Goal: Task Accomplishment & Management: Manage account settings

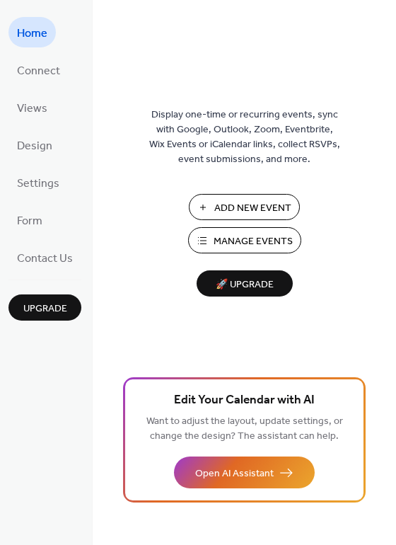
click at [203, 240] on button "Manage Events" at bounding box center [244, 240] width 113 height 26
click at [46, 193] on link "Settings" at bounding box center [37, 182] width 59 height 30
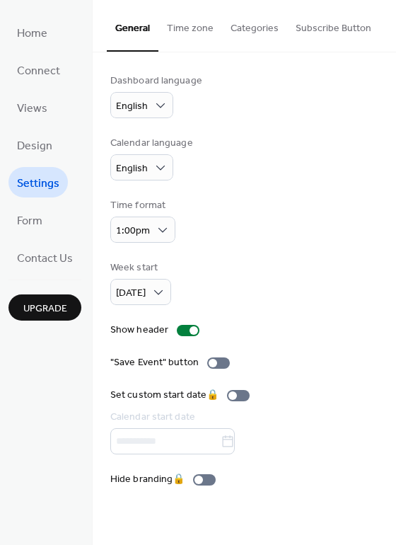
click at [214, 27] on button "Time zone" at bounding box center [190, 25] width 64 height 50
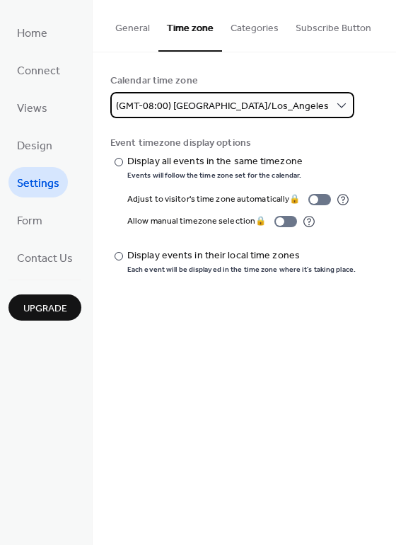
click at [210, 115] on div "(GMT-08:00) [GEOGRAPHIC_DATA]/Los_Angeles" at bounding box center [232, 105] width 244 height 26
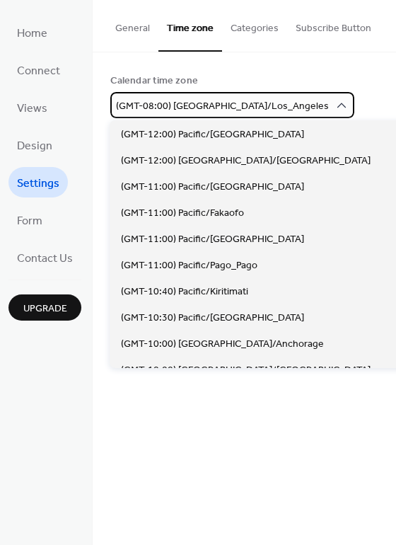
scroll to position [393, 0]
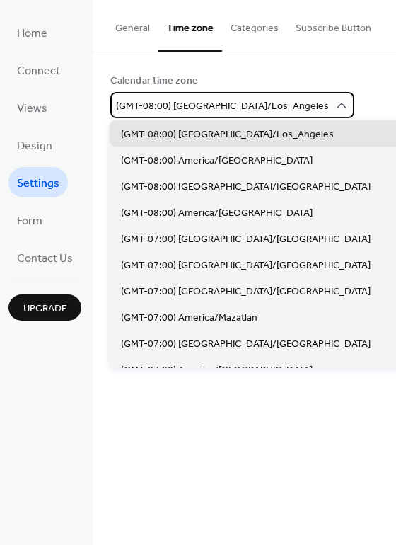
click at [210, 110] on span "(GMT-08:00) [GEOGRAPHIC_DATA]/Los_Angeles" at bounding box center [222, 106] width 213 height 19
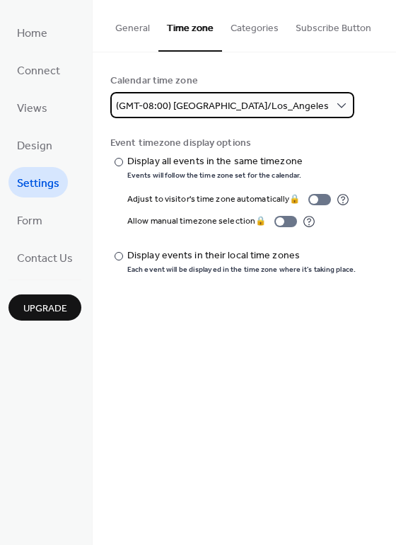
click at [210, 110] on span "(GMT-08:00) [GEOGRAPHIC_DATA]/Los_Angeles" at bounding box center [222, 106] width 213 height 19
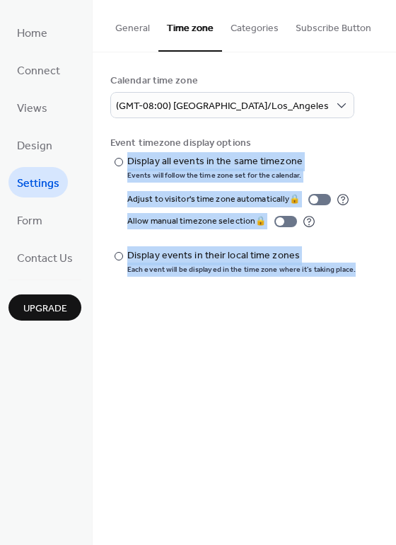
drag, startPoint x: 394, startPoint y: 149, endPoint x: 394, endPoint y: 185, distance: 36.8
click at [394, 185] on div "Calendar time zone (GMT-08:00) America/Los_Angeles Event timezone display optio…" at bounding box center [245, 173] width 304 height 243
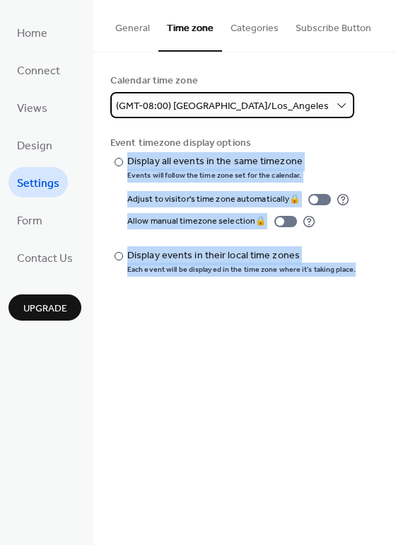
click at [246, 105] on span "(GMT-08:00) [GEOGRAPHIC_DATA]/Los_Angeles" at bounding box center [222, 106] width 213 height 19
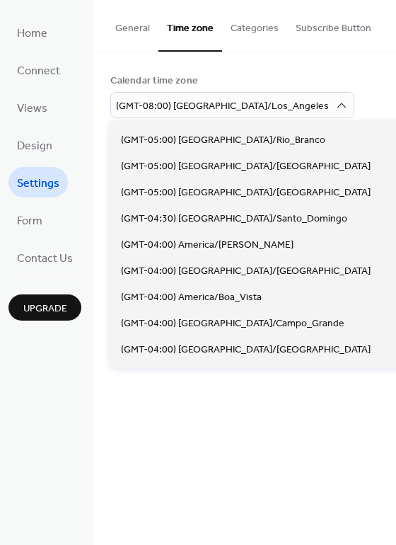
scroll to position [1102, 0]
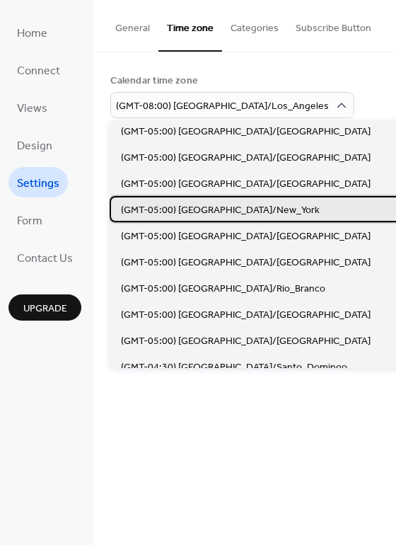
click at [272, 199] on div "(GMT-05:00) [GEOGRAPHIC_DATA]/New_York" at bounding box center [278, 209] width 337 height 26
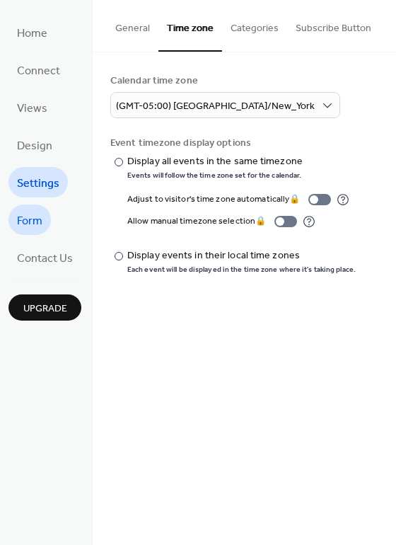
click at [41, 224] on span "Form" at bounding box center [29, 221] width 25 height 22
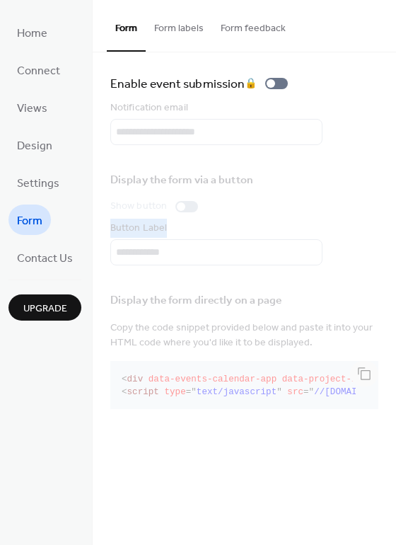
drag, startPoint x: 393, startPoint y: 243, endPoint x: 386, endPoint y: 202, distance: 41.5
click at [386, 202] on div "Enable event submission 🔒 Notification email Display the form via a button Show…" at bounding box center [245, 243] width 304 height 383
click at [386, 201] on div "Enable event submission 🔒 Notification email Display the form via a button Show…" at bounding box center [245, 243] width 304 height 383
drag, startPoint x: 394, startPoint y: 197, endPoint x: 394, endPoint y: 156, distance: 41.0
click at [394, 156] on div "Enable event submission 🔒 Notification email Display the form via a button Show…" at bounding box center [245, 243] width 304 height 383
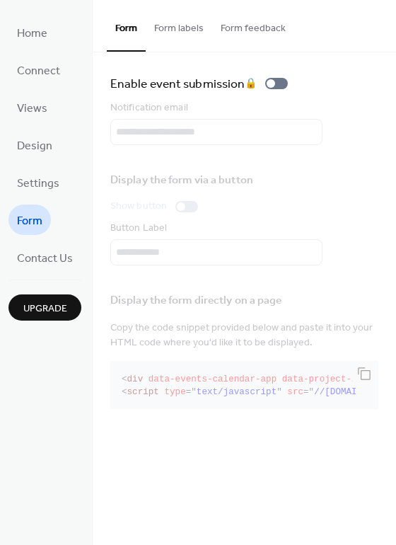
click at [58, 103] on ul "Home Connect Views Design Settings Form Contact Us" at bounding box center [44, 144] width 73 height 255
click at [50, 103] on link "Views" at bounding box center [31, 107] width 47 height 30
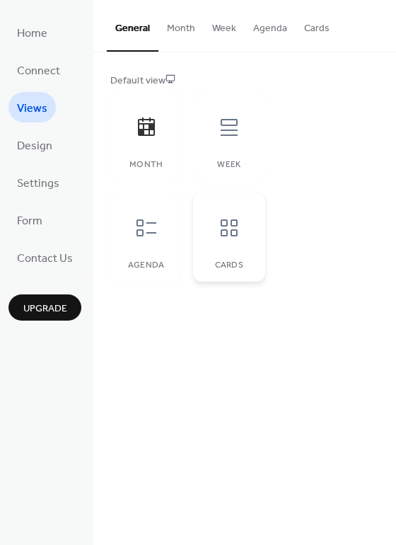
click at [247, 243] on div at bounding box center [229, 228] width 42 height 42
click at [137, 139] on div at bounding box center [146, 127] width 42 height 42
click at [56, 140] on link "Design" at bounding box center [34, 144] width 52 height 30
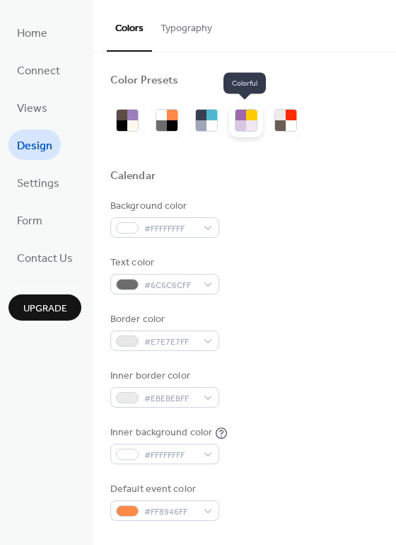
click at [248, 121] on div at bounding box center [251, 125] width 11 height 11
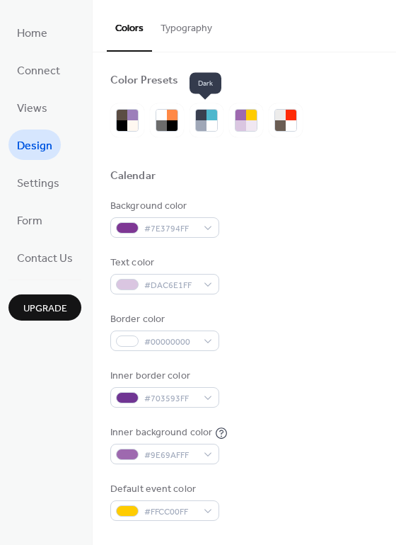
click at [186, 131] on div at bounding box center [206, 120] width 192 height 34
click at [199, 129] on div at bounding box center [201, 125] width 11 height 11
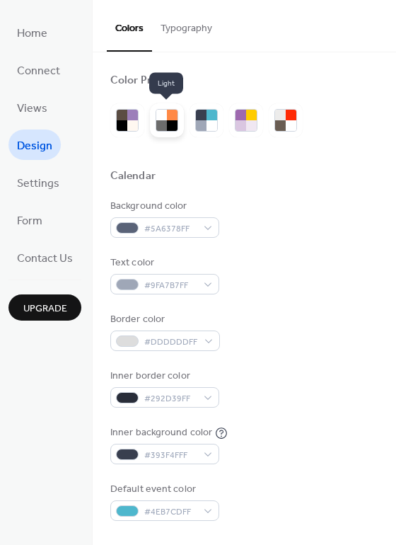
click at [158, 127] on div at bounding box center [161, 125] width 11 height 11
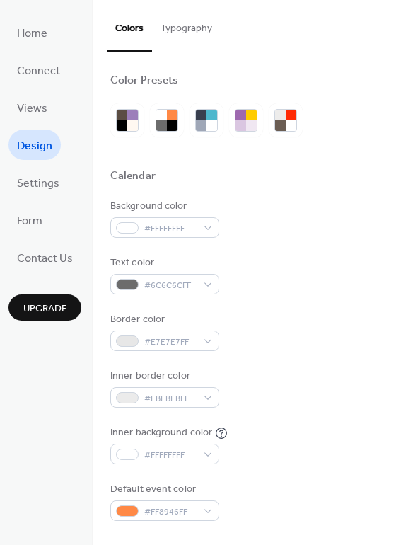
drag, startPoint x: 388, startPoint y: 198, endPoint x: 385, endPoint y: 142, distance: 56.0
drag, startPoint x: 390, startPoint y: 160, endPoint x: 393, endPoint y: 120, distance: 40.4
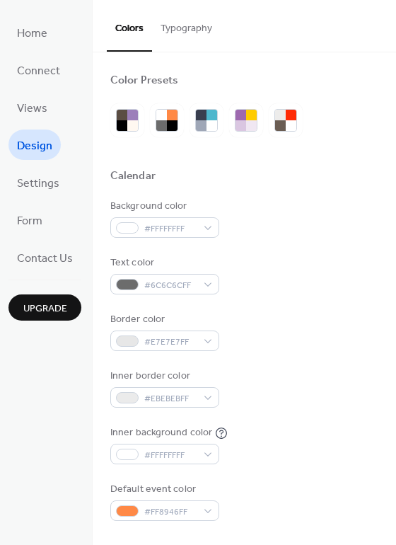
click at [393, 120] on div "Color Presets Calendar Background color #FFFFFFFF Text color #6C6C6CFF Border c…" at bounding box center [245, 298] width 304 height 492
drag, startPoint x: 391, startPoint y: 340, endPoint x: 395, endPoint y: 280, distance: 59.6
click at [395, 280] on div "Color Presets Calendar Background color #FFFFFFFF Text color #6C6C6CFF Border c…" at bounding box center [245, 298] width 304 height 492
click at [350, 325] on div "Border color #E7E7E7FF" at bounding box center [244, 331] width 268 height 39
click at [175, 28] on button "Typography" at bounding box center [186, 25] width 69 height 50
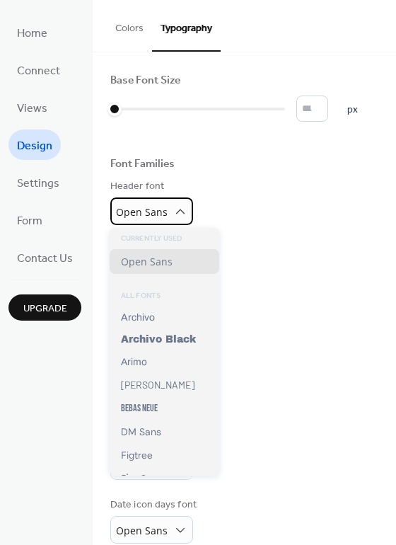
click at [180, 208] on icon at bounding box center [180, 211] width 14 height 14
click at [236, 213] on div "Header font Open Sans" at bounding box center [244, 202] width 268 height 46
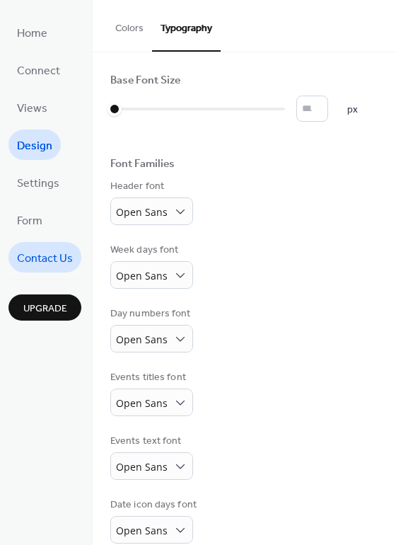
click at [56, 250] on span "Contact Us" at bounding box center [45, 259] width 56 height 22
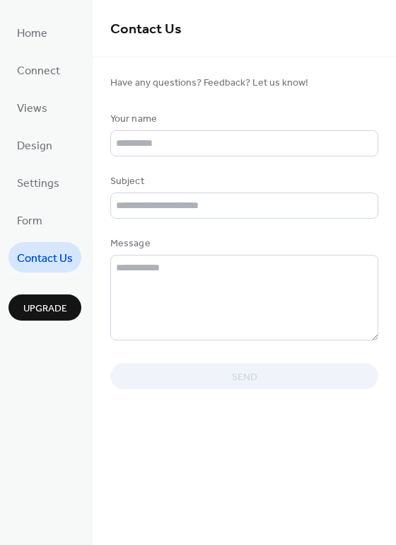
click at [56, 236] on ul "Home Connect Views Design Settings Form Contact Us" at bounding box center [44, 144] width 73 height 255
click at [55, 219] on ul "Home Connect Views Design Settings Form Contact Us" at bounding box center [44, 144] width 73 height 255
click at [42, 217] on span "Form" at bounding box center [29, 221] width 25 height 22
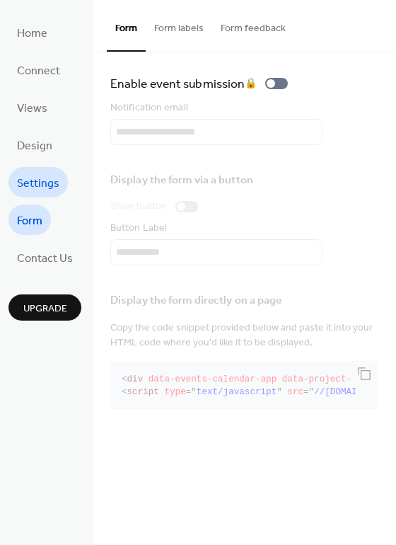
click at [43, 179] on span "Settings" at bounding box center [38, 184] width 42 height 22
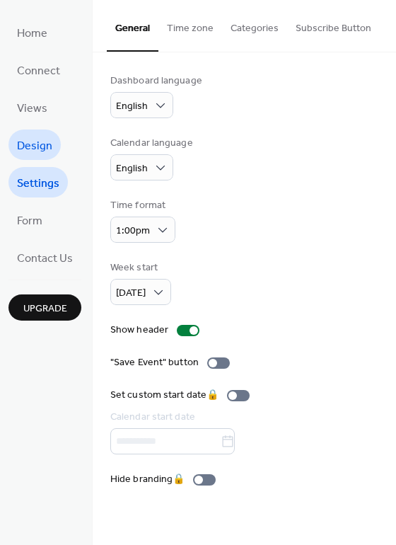
click at [47, 137] on span "Design" at bounding box center [34, 146] width 35 height 22
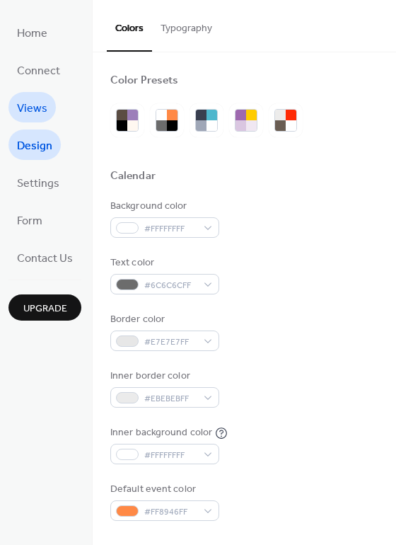
click at [42, 117] on span "Views" at bounding box center [32, 109] width 30 height 22
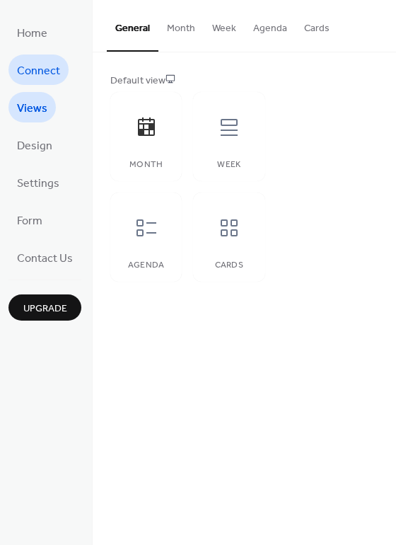
click at [59, 70] on span "Connect" at bounding box center [38, 71] width 43 height 22
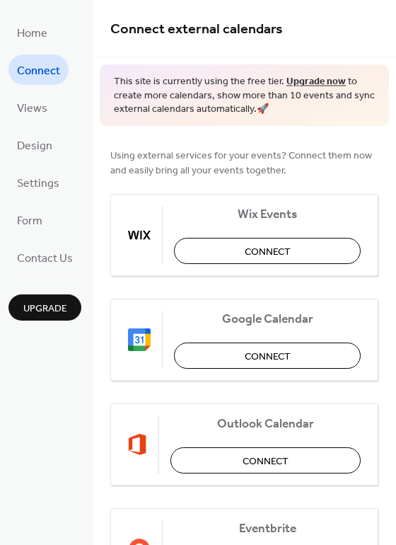
click at [347, 139] on div "Using external services for your events? Connect them now and easily bring all …" at bounding box center [245, 473] width 304 height 695
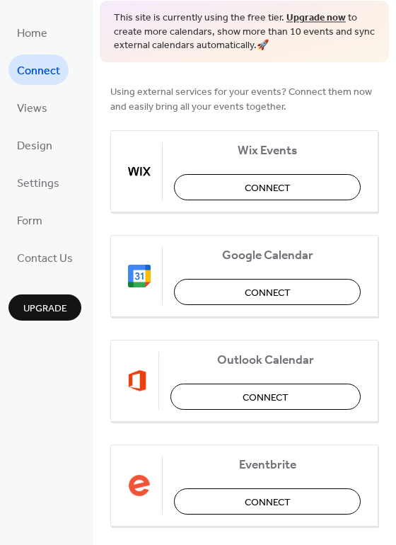
scroll to position [62, 0]
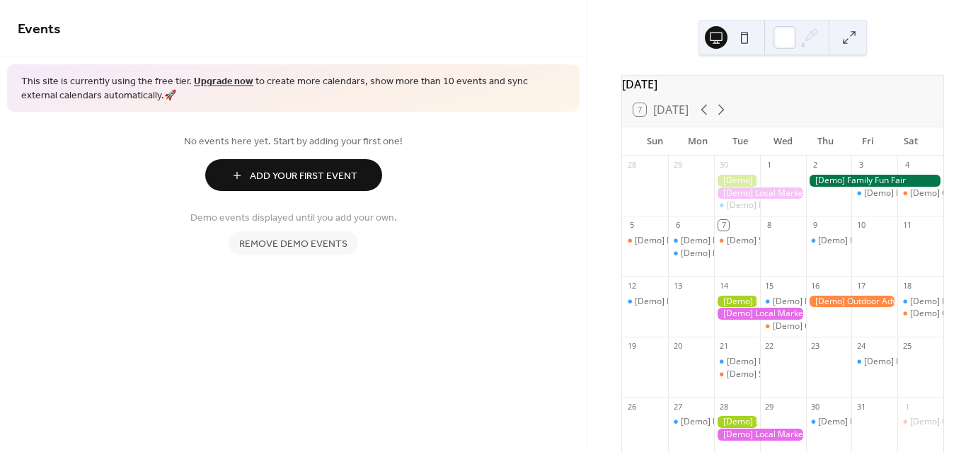
click at [321, 247] on span "Remove demo events" at bounding box center [293, 244] width 108 height 15
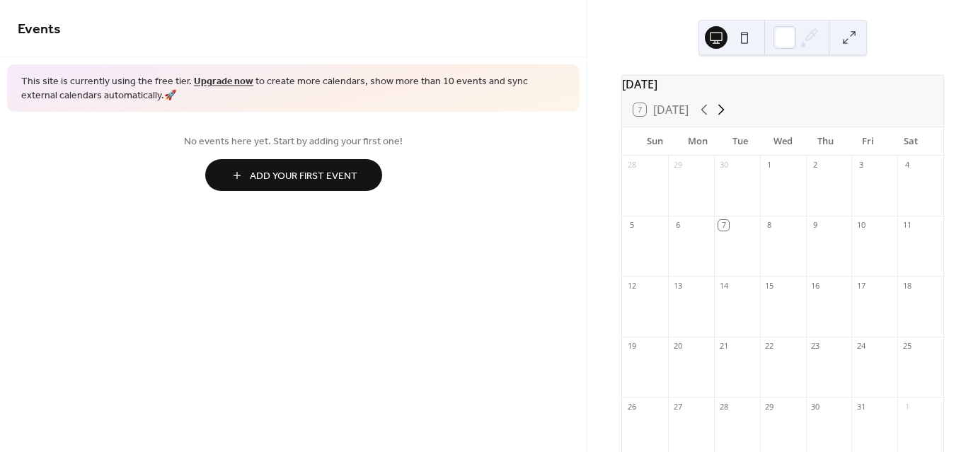
click at [725, 118] on icon at bounding box center [720, 109] width 17 height 17
click at [709, 115] on icon at bounding box center [703, 109] width 17 height 17
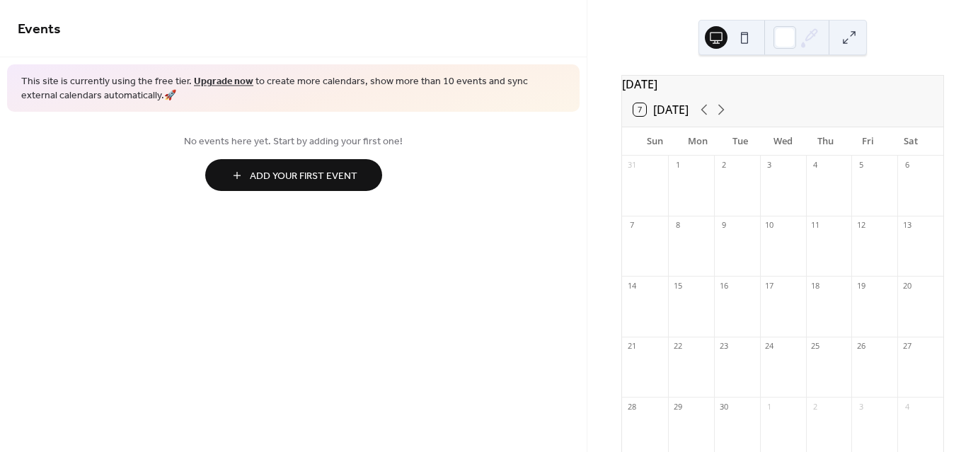
click at [328, 175] on span "Add Your First Event" at bounding box center [304, 176] width 108 height 15
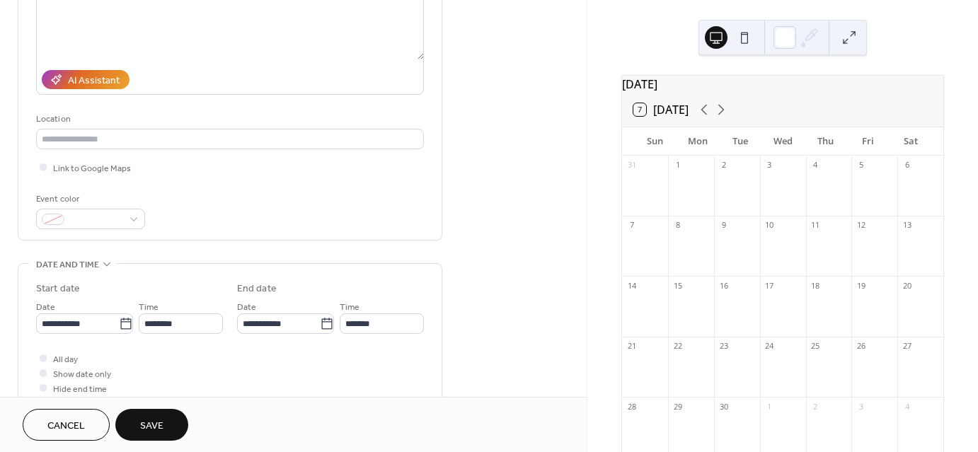
scroll to position [201, 0]
type input "**********"
click at [122, 317] on icon at bounding box center [126, 320] width 14 height 14
click at [119, 317] on input "**********" at bounding box center [77, 320] width 83 height 21
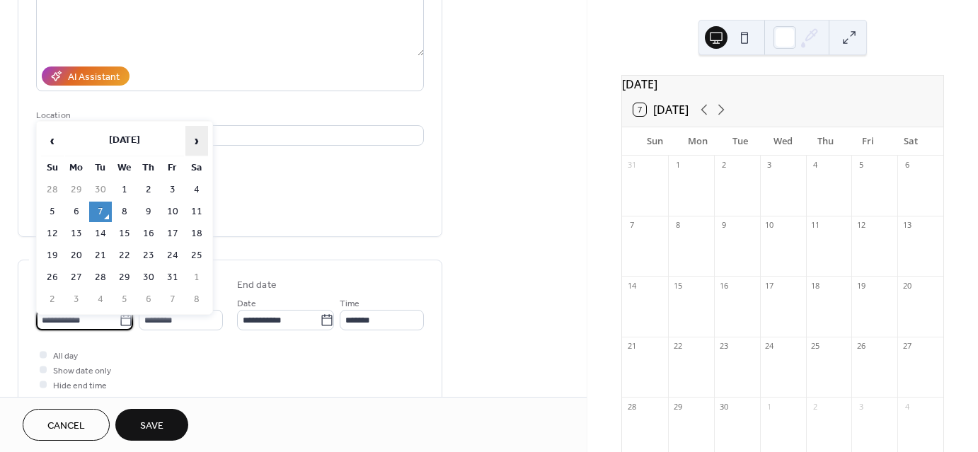
click at [195, 145] on span "›" at bounding box center [196, 141] width 21 height 28
click at [198, 213] on td "8" at bounding box center [196, 212] width 23 height 21
type input "**********"
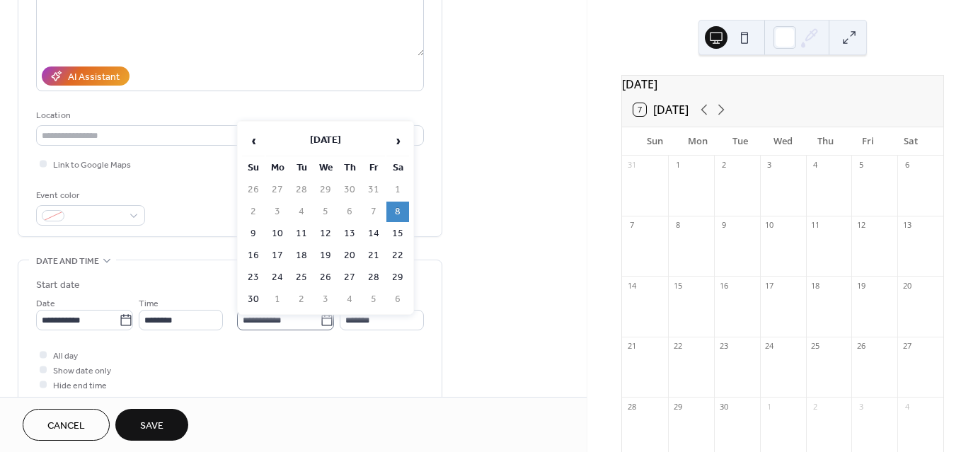
click at [320, 318] on icon at bounding box center [327, 320] width 14 height 14
click at [318, 318] on input "**********" at bounding box center [278, 320] width 83 height 21
click at [248, 230] on td "9" at bounding box center [253, 234] width 23 height 21
type input "**********"
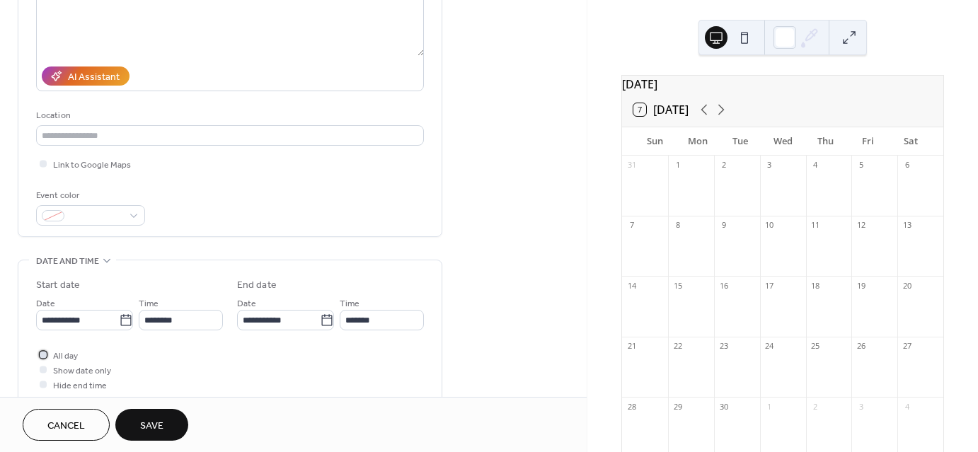
click at [62, 352] on span "All day" at bounding box center [65, 356] width 25 height 15
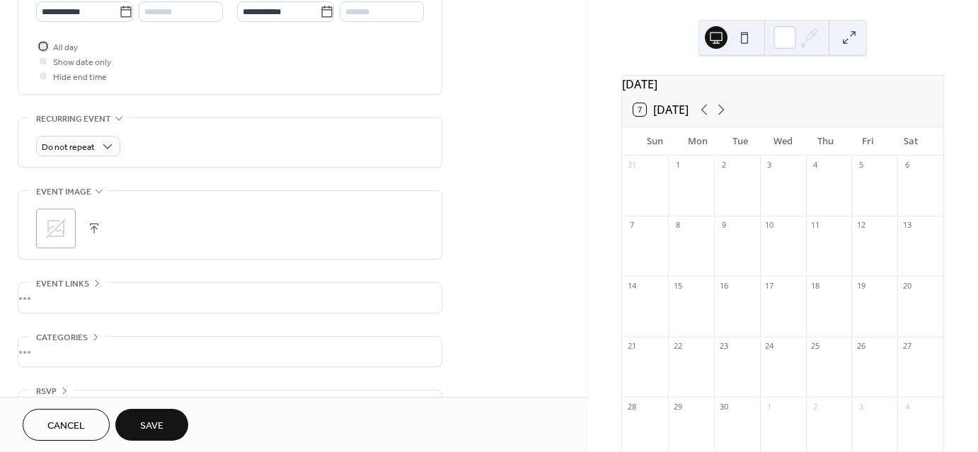
scroll to position [516, 0]
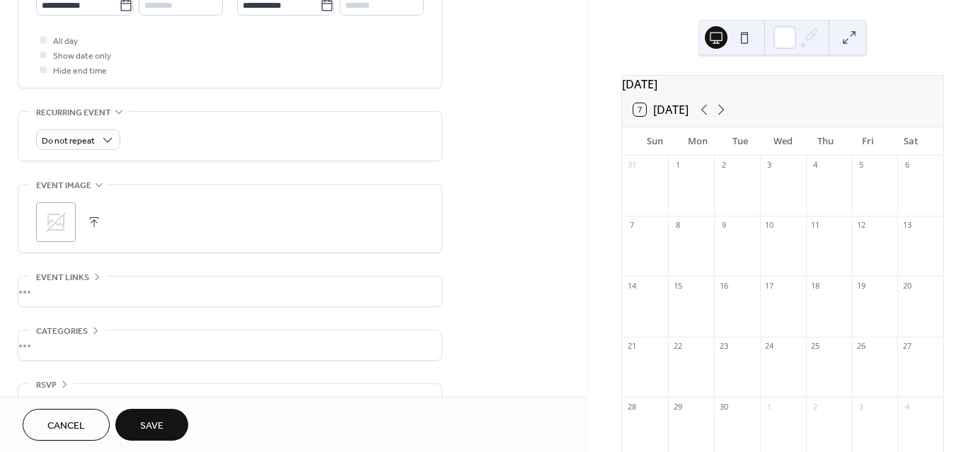
click at [85, 224] on button "button" at bounding box center [94, 222] width 20 height 20
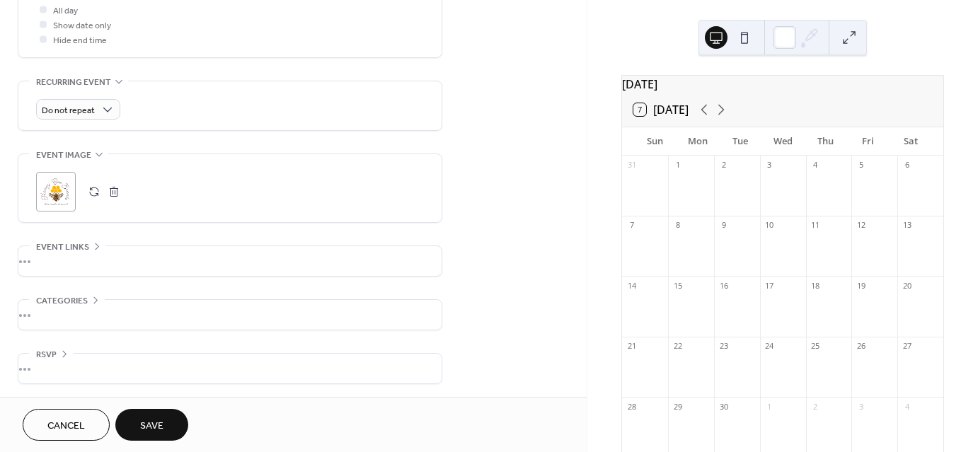
click at [168, 421] on button "Save" at bounding box center [151, 425] width 73 height 32
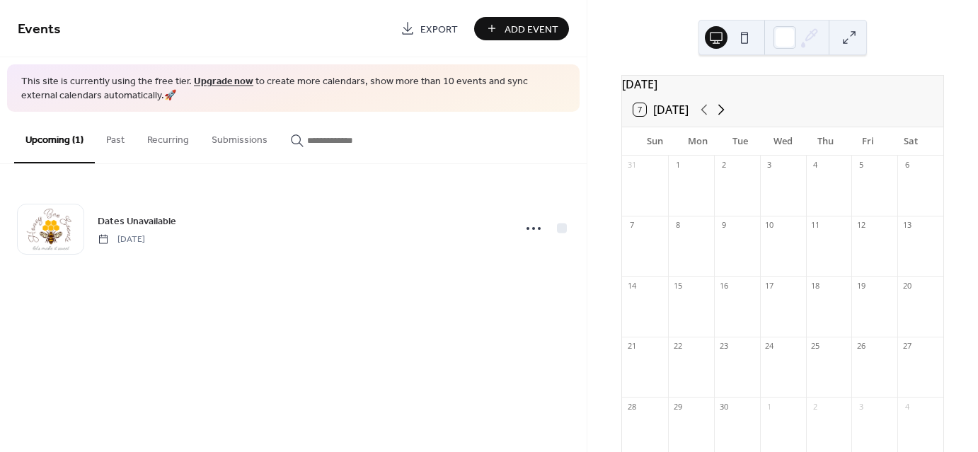
click at [720, 118] on icon at bounding box center [720, 109] width 17 height 17
click at [661, 308] on div at bounding box center [645, 302] width 46 height 12
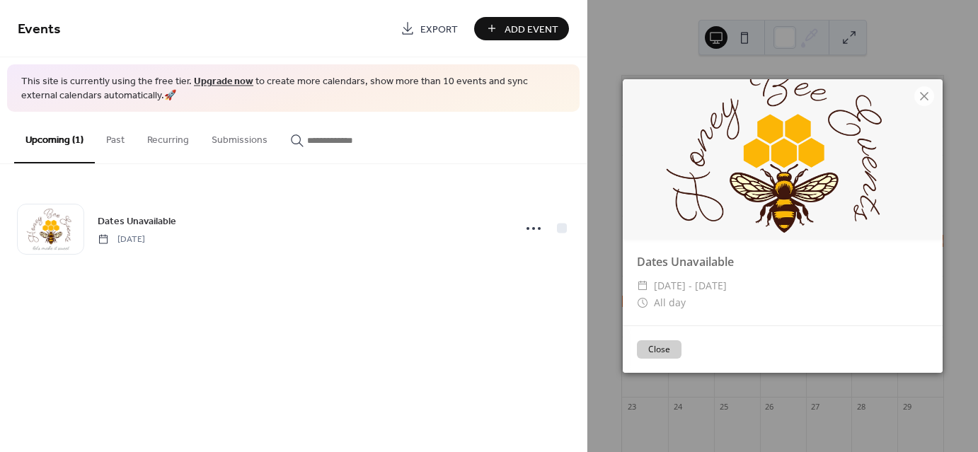
click at [664, 350] on button "Close" at bounding box center [659, 349] width 45 height 18
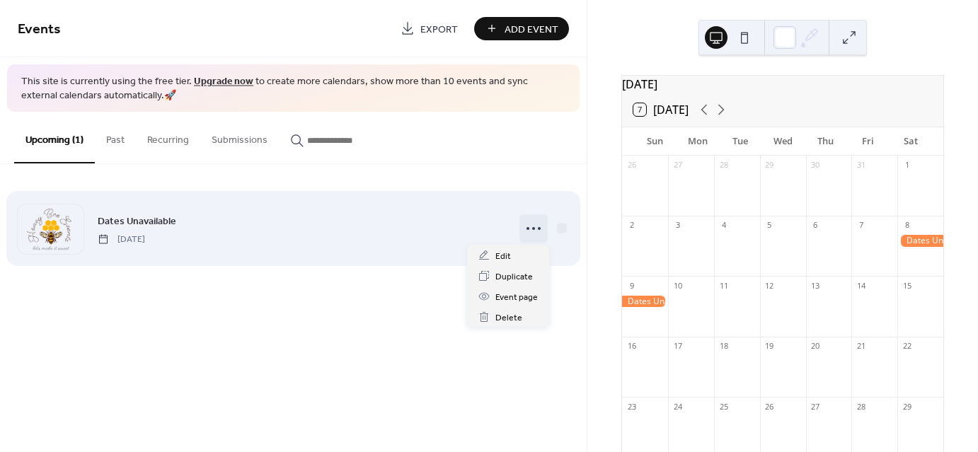
click at [532, 234] on icon at bounding box center [533, 228] width 23 height 23
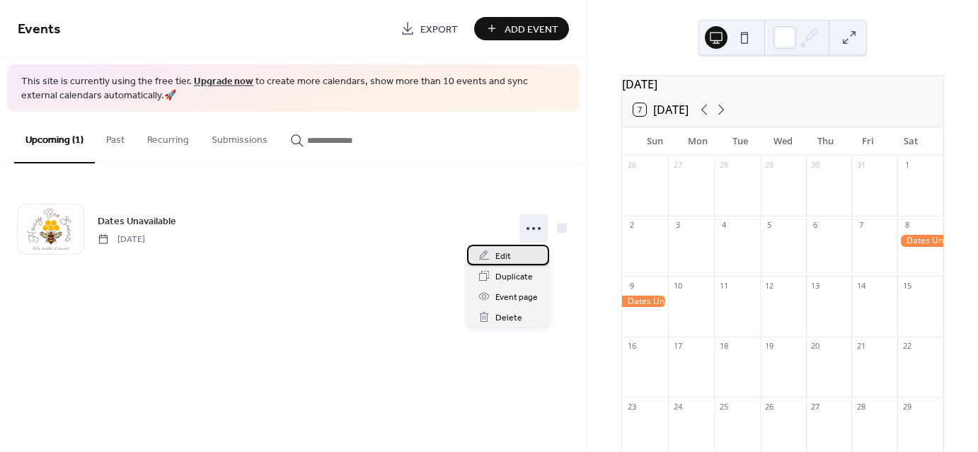
click at [529, 254] on div "Edit" at bounding box center [508, 255] width 82 height 21
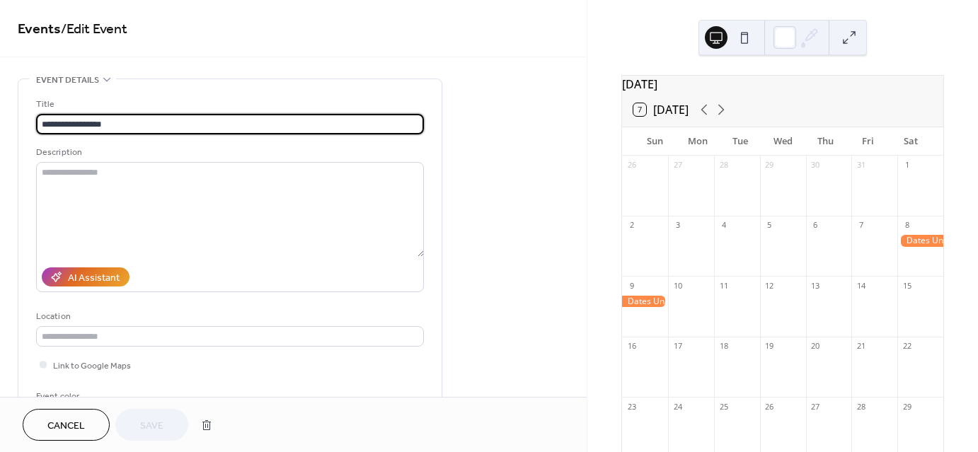
click at [67, 124] on input "**********" at bounding box center [230, 124] width 388 height 21
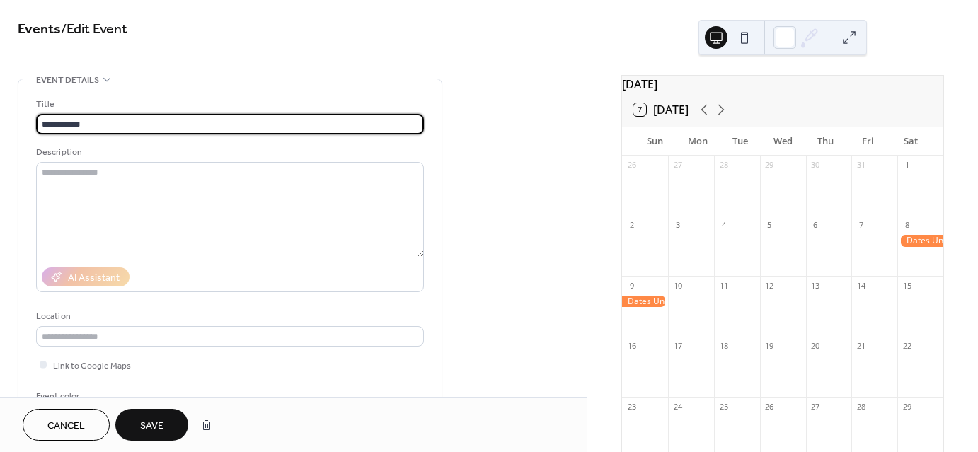
type input "**********"
click at [587, 197] on div "November 2025 7 Today Sun Mon Tue Wed Thu Fri Sat 26 27 28 29 30 31 1 2 3 4 5 6…" at bounding box center [782, 226] width 391 height 452
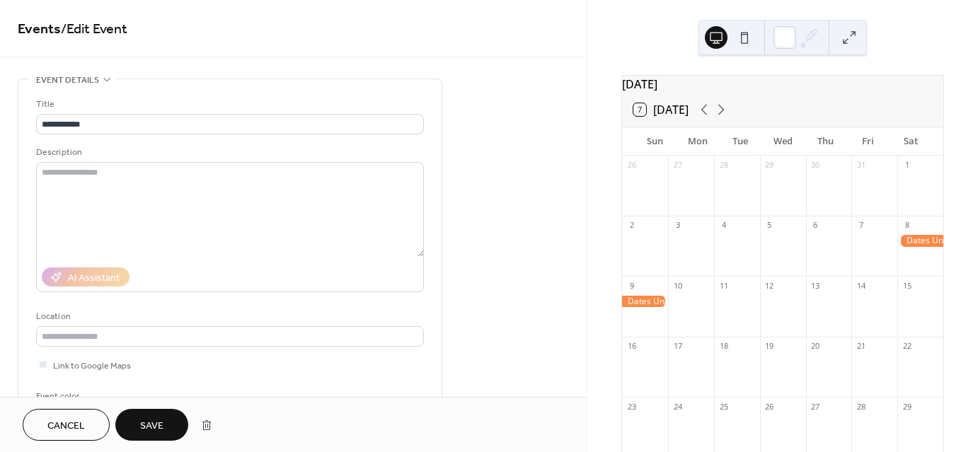
click at [587, 197] on div "November 2025 7 Today Sun Mon Tue Wed Thu Fri Sat 26 27 28 29 30 31 1 2 3 4 5 6…" at bounding box center [782, 226] width 391 height 452
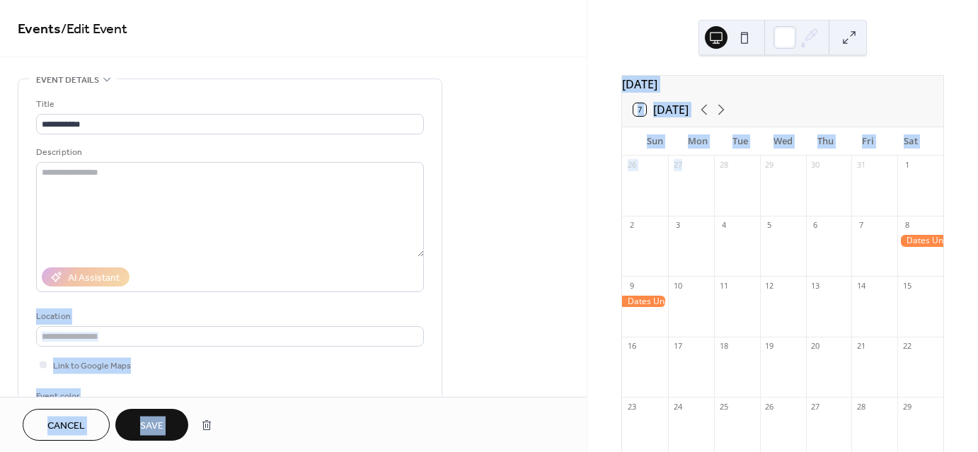
drag, startPoint x: 587, startPoint y: 198, endPoint x: 584, endPoint y: 232, distance: 34.0
click at [584, 232] on div "**********" at bounding box center [489, 226] width 978 height 452
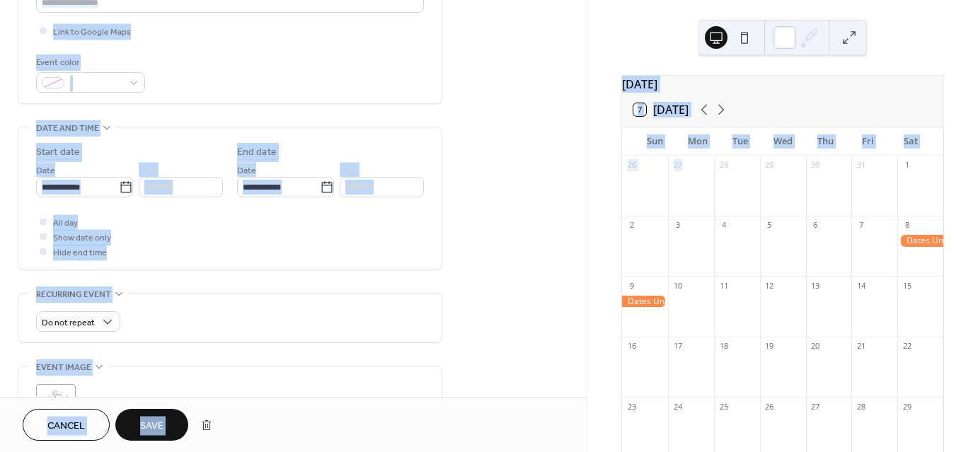
scroll to position [347, 0]
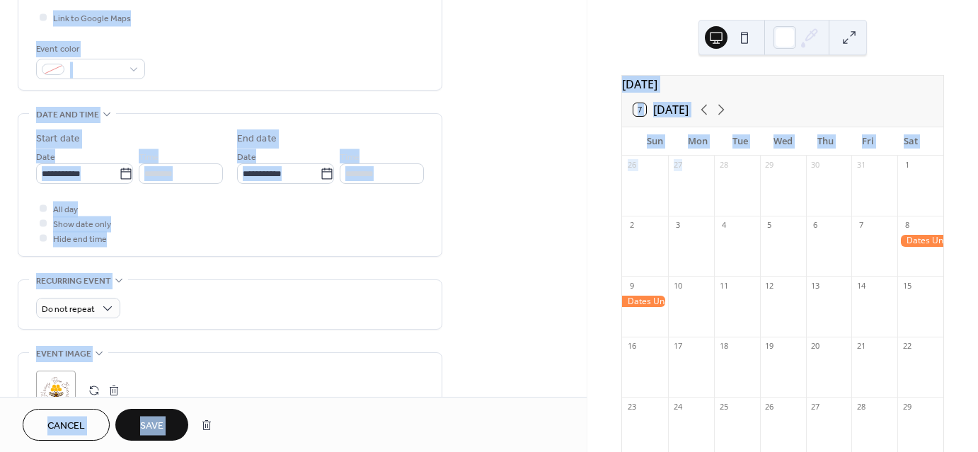
click at [559, 236] on div "**********" at bounding box center [293, 164] width 587 height 866
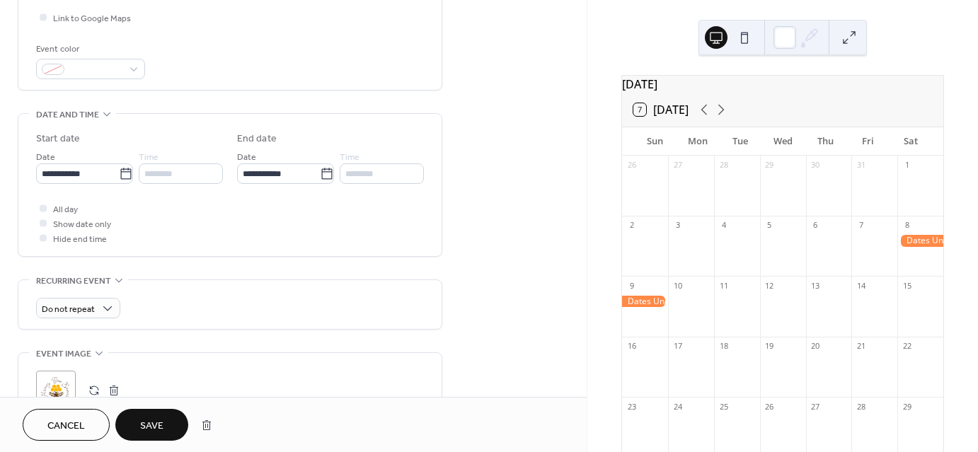
click at [156, 422] on span "Save" at bounding box center [151, 426] width 23 height 15
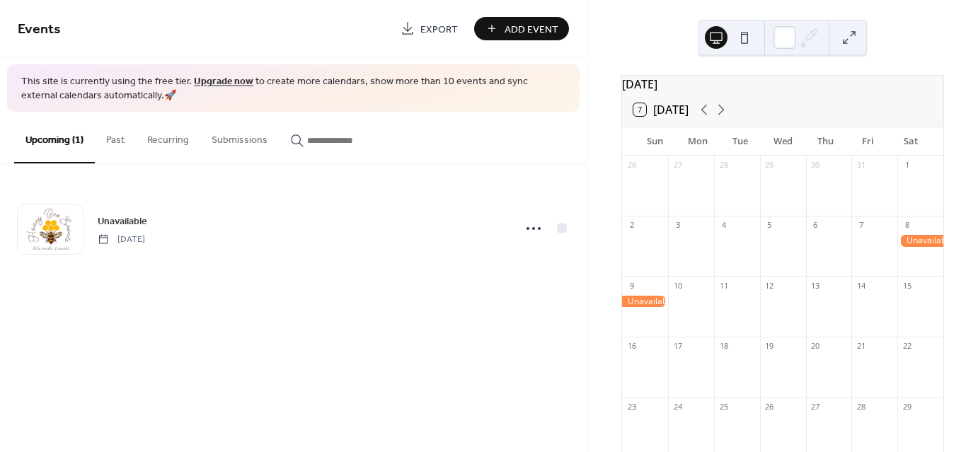
click at [854, 40] on button at bounding box center [849, 37] width 23 height 23
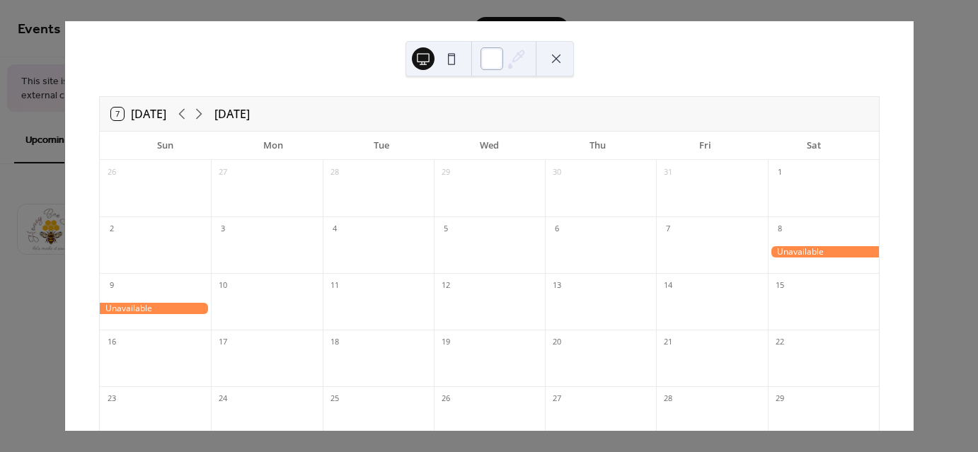
click at [489, 57] on div at bounding box center [491, 58] width 23 height 23
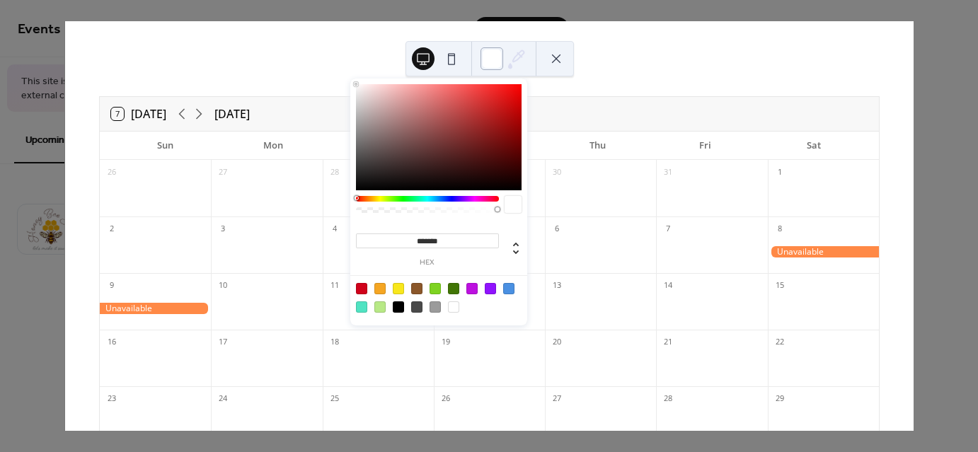
click at [489, 57] on div at bounding box center [491, 58] width 23 height 23
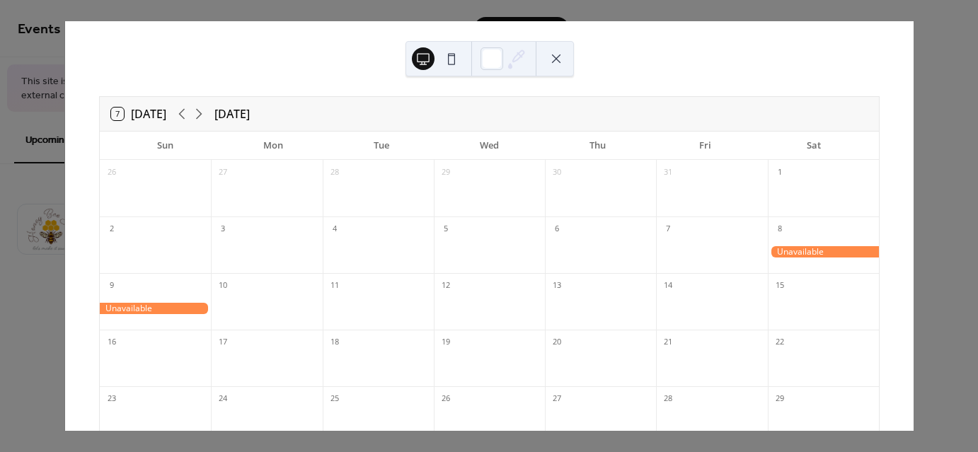
click at [552, 59] on button at bounding box center [556, 58] width 23 height 23
